Goal: Information Seeking & Learning: Find specific fact

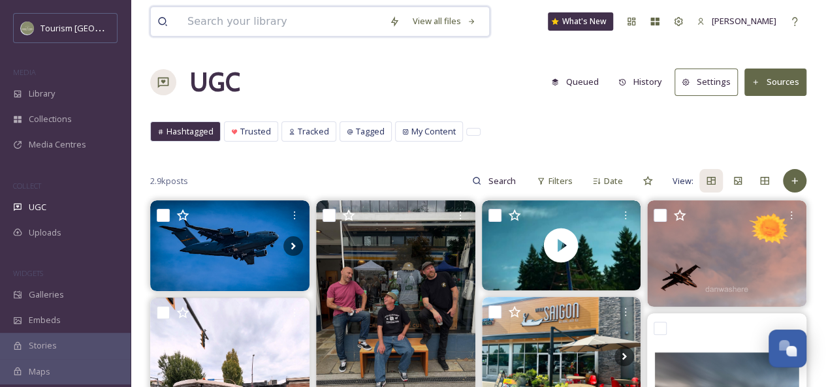
click at [273, 23] on input at bounding box center [282, 21] width 202 height 29
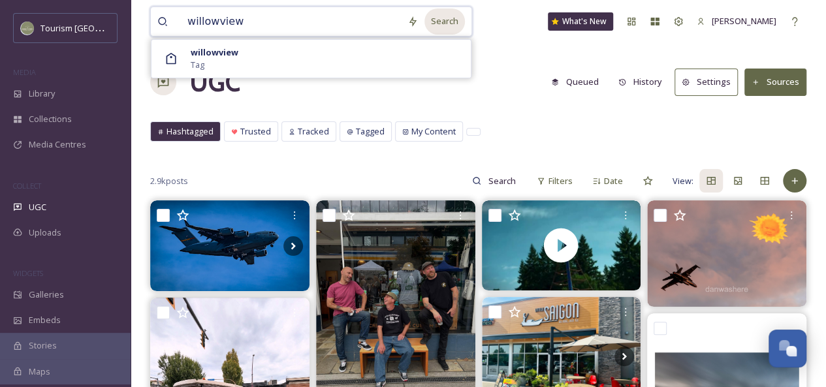
type input "willowview"
click at [448, 24] on div "Search" at bounding box center [444, 20] width 40 height 25
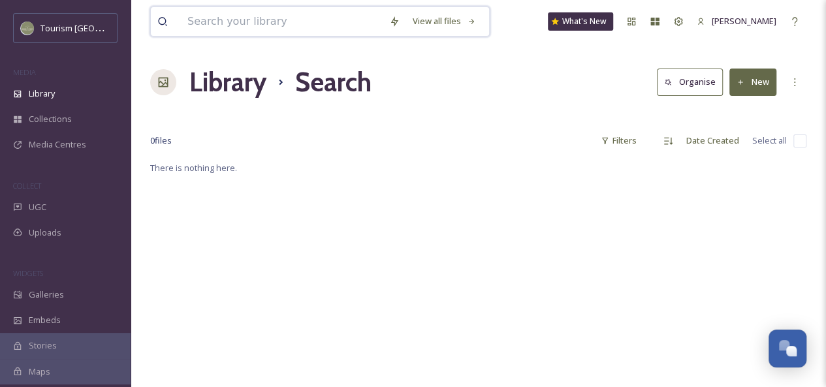
click at [210, 22] on input at bounding box center [282, 21] width 202 height 29
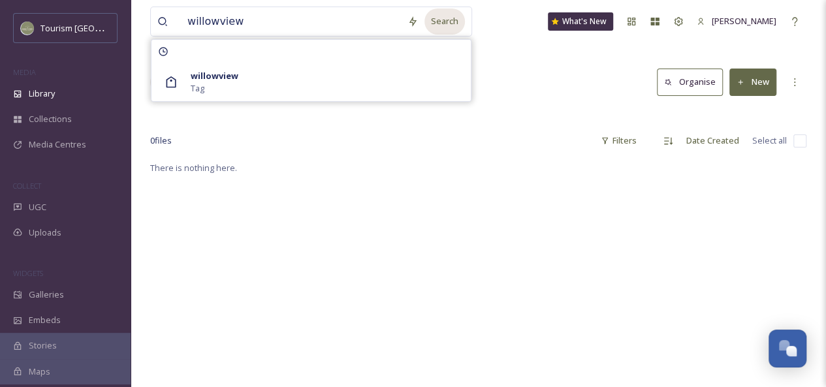
click at [446, 23] on div "Search" at bounding box center [444, 20] width 40 height 25
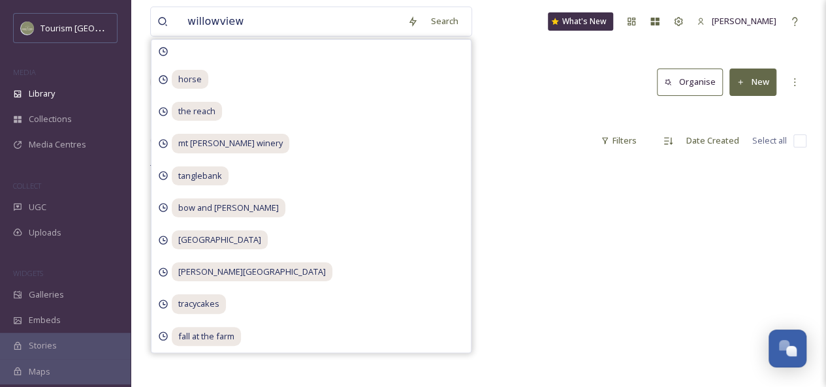
click at [528, 73] on div "Library Search Organise New" at bounding box center [478, 82] width 656 height 39
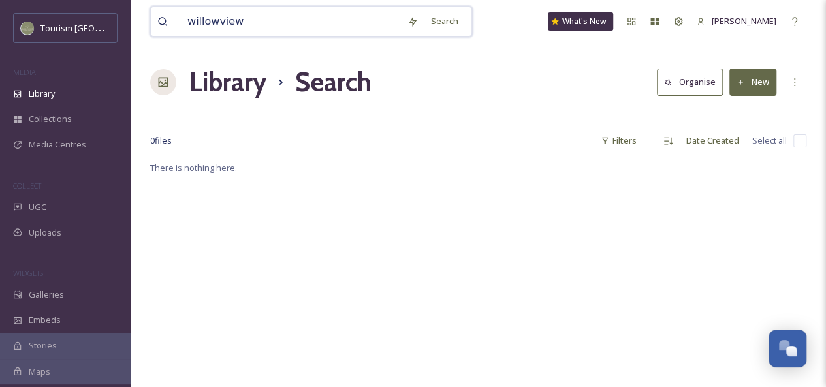
click at [252, 27] on input "willowview" at bounding box center [291, 21] width 220 height 29
drag, startPoint x: 230, startPoint y: 22, endPoint x: 176, endPoint y: 25, distance: 53.6
click at [176, 25] on div "willowview" at bounding box center [278, 21] width 243 height 29
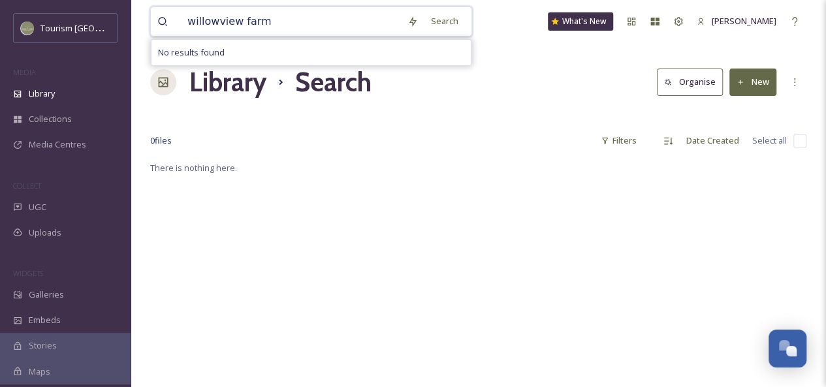
click at [250, 23] on input "willowview farm" at bounding box center [291, 21] width 220 height 29
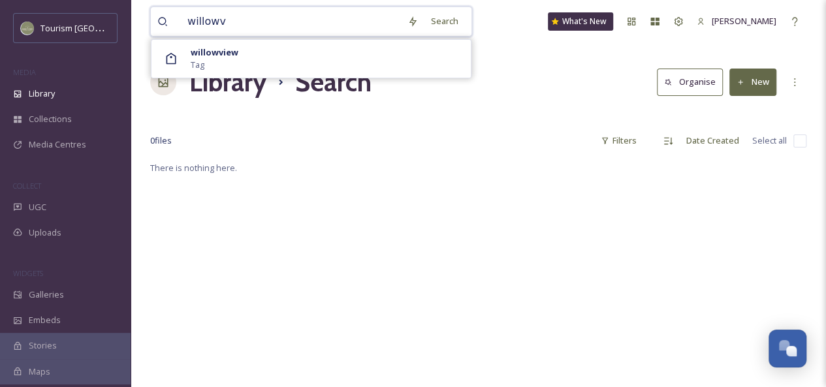
type input "willow"
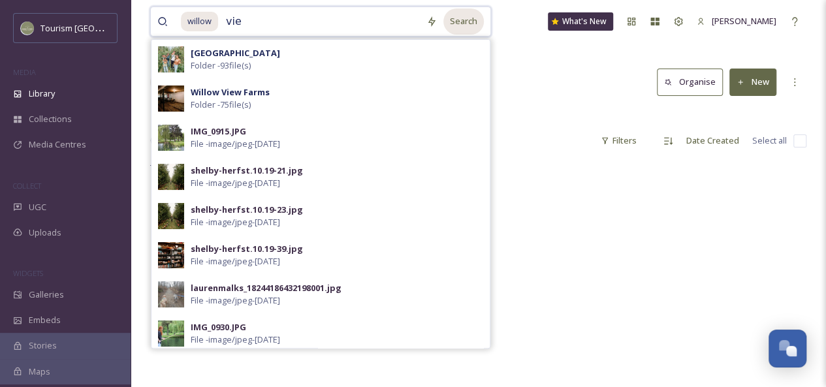
type input "view"
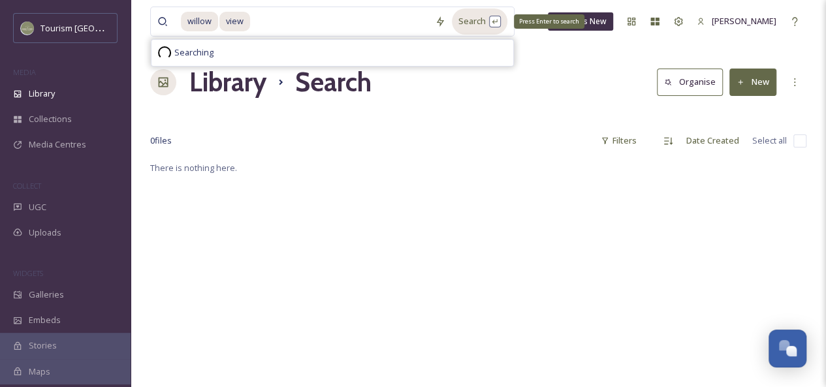
click at [478, 25] on div "Search Press Enter to search" at bounding box center [479, 20] width 55 height 25
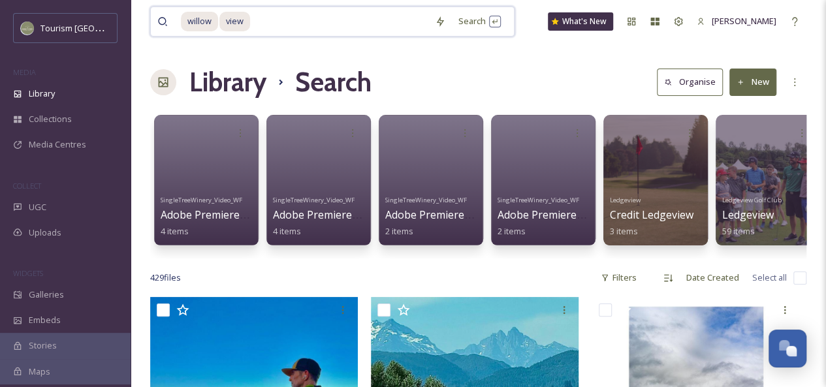
drag, startPoint x: 151, startPoint y: 18, endPoint x: 144, endPoint y: 16, distance: 7.4
type input "v"
type input "w"
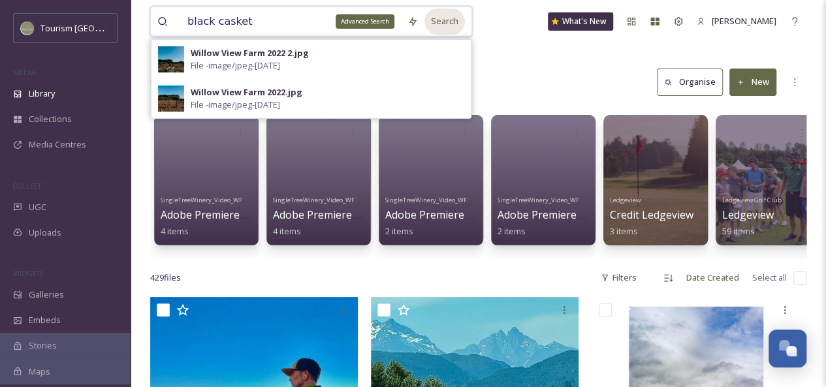
type input "black casket"
click at [427, 22] on div "Search" at bounding box center [444, 20] width 40 height 25
